Goal: Answer question/provide support: Share knowledge or assist other users

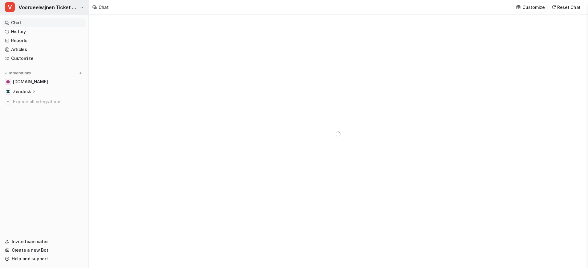
type textarea "**********"
click at [82, 7] on icon "button" at bounding box center [82, 8] width 4 height 4
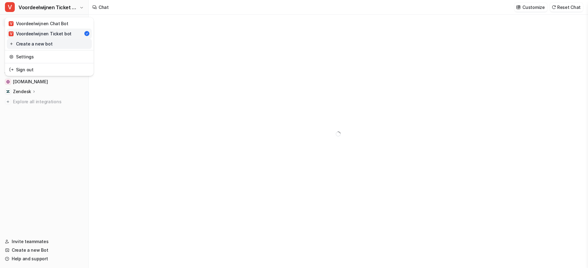
click at [35, 43] on link "Create a new bot" at bounding box center [49, 44] width 85 height 10
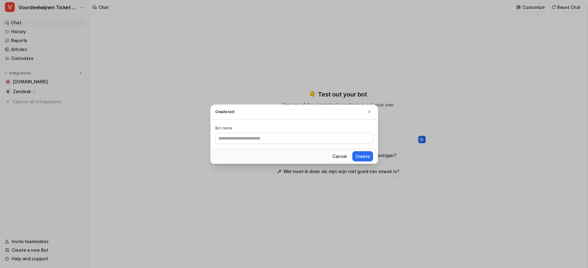
drag, startPoint x: 340, startPoint y: 155, endPoint x: 325, endPoint y: 154, distance: 15.1
click at [339, 155] on button "Cancel" at bounding box center [339, 156] width 21 height 10
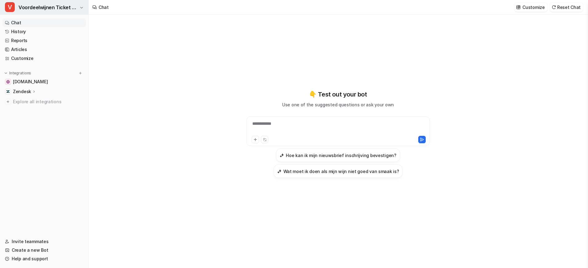
click at [50, 10] on span "Voordeelwijnen Ticket bot" at bounding box center [47, 7] width 59 height 9
click at [288, 126] on div "**********" at bounding box center [338, 128] width 180 height 14
paste div
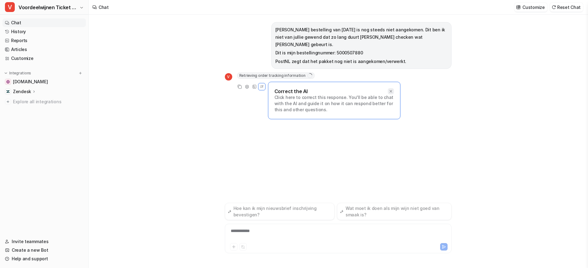
click at [391, 89] on icon at bounding box center [390, 91] width 4 height 4
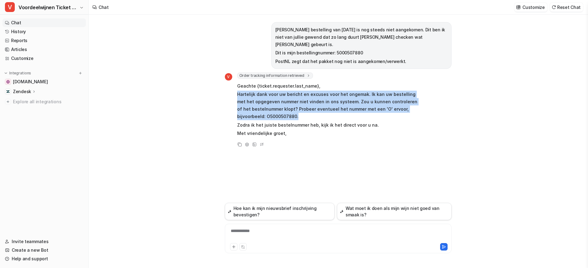
drag, startPoint x: 237, startPoint y: 86, endPoint x: 326, endPoint y: 110, distance: 92.0
click at [326, 110] on p "Hartelijk dank voor uw bericht en excuses voor het ongemak. Ik kan uw bestellin…" at bounding box center [327, 106] width 180 height 30
click at [303, 108] on p "Hartelijk dank voor uw bericht en excuses voor het ongemak. Ik kan uw bestellin…" at bounding box center [327, 106] width 180 height 30
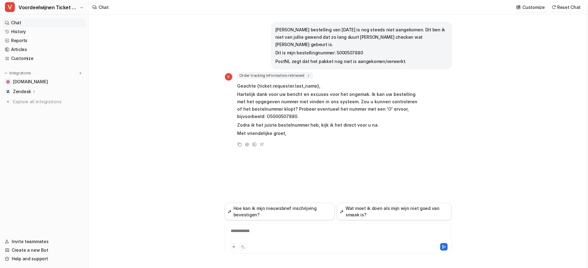
drag, startPoint x: 567, startPoint y: 8, endPoint x: 537, endPoint y: 29, distance: 36.4
click at [567, 8] on button "Reset Chat" at bounding box center [565, 7] width 33 height 9
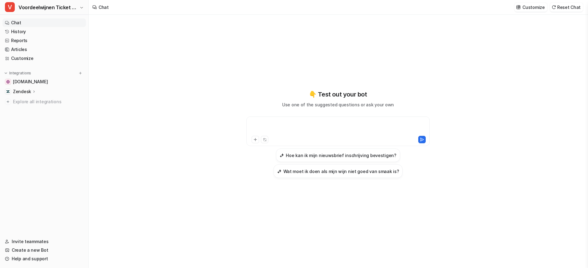
click at [272, 130] on div at bounding box center [338, 128] width 180 height 14
paste div
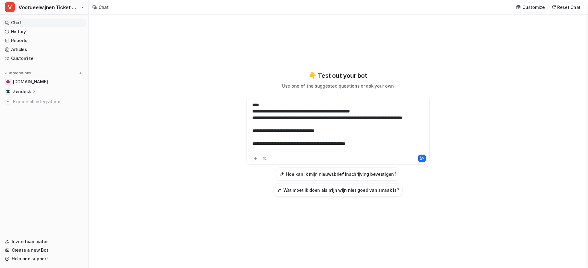
click at [326, 135] on div "**********" at bounding box center [338, 128] width 180 height 52
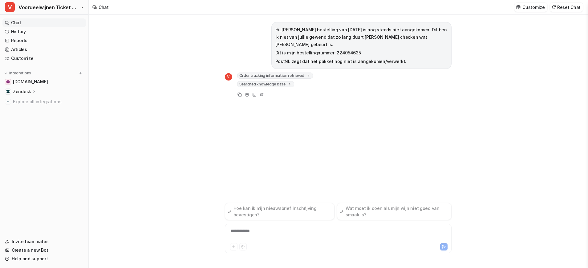
click at [295, 73] on span "Order tracking information retrieved" at bounding box center [275, 76] width 76 height 6
click at [283, 100] on span "Searched knowledge base" at bounding box center [265, 103] width 57 height 6
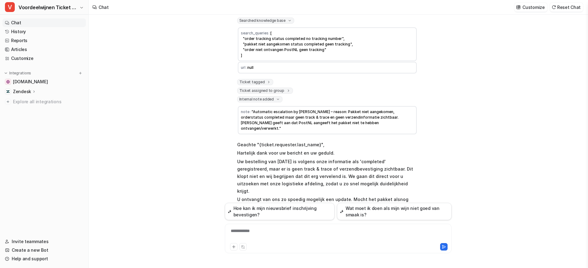
scroll to position [83, 0]
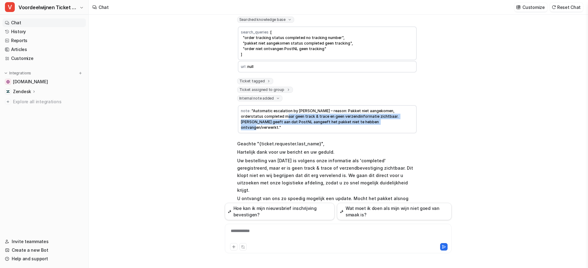
drag, startPoint x: 252, startPoint y: 111, endPoint x: 327, endPoint y: 114, distance: 75.5
click at [327, 114] on td "note : "Automatic escalation by Eesel AI – reason: Pakket niet aangekomen, orde…" at bounding box center [327, 119] width 179 height 28
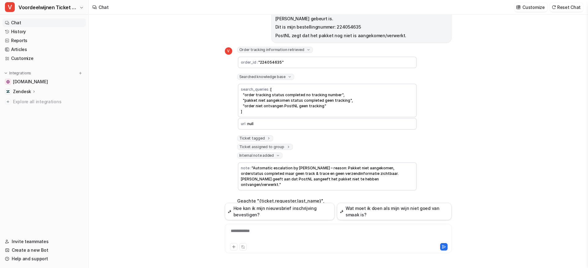
scroll to position [23, 0]
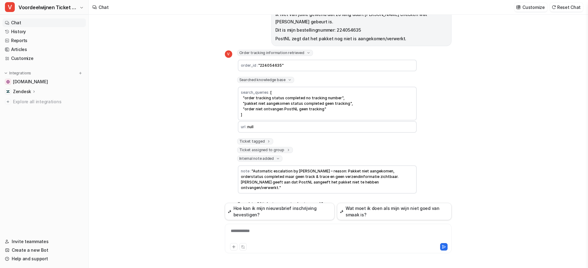
click at [267, 147] on span "Ticket assigned to group" at bounding box center [265, 150] width 56 height 6
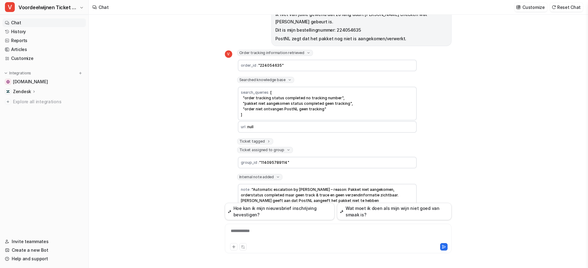
drag, startPoint x: 257, startPoint y: 136, endPoint x: 285, endPoint y: 135, distance: 28.0
click at [258, 138] on span "Ticket tagged" at bounding box center [255, 141] width 36 height 6
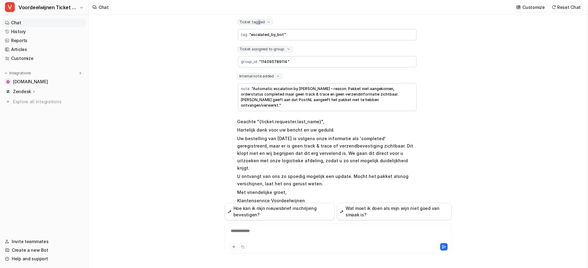
scroll to position [142, 0]
